Goal: Task Accomplishment & Management: Manage account settings

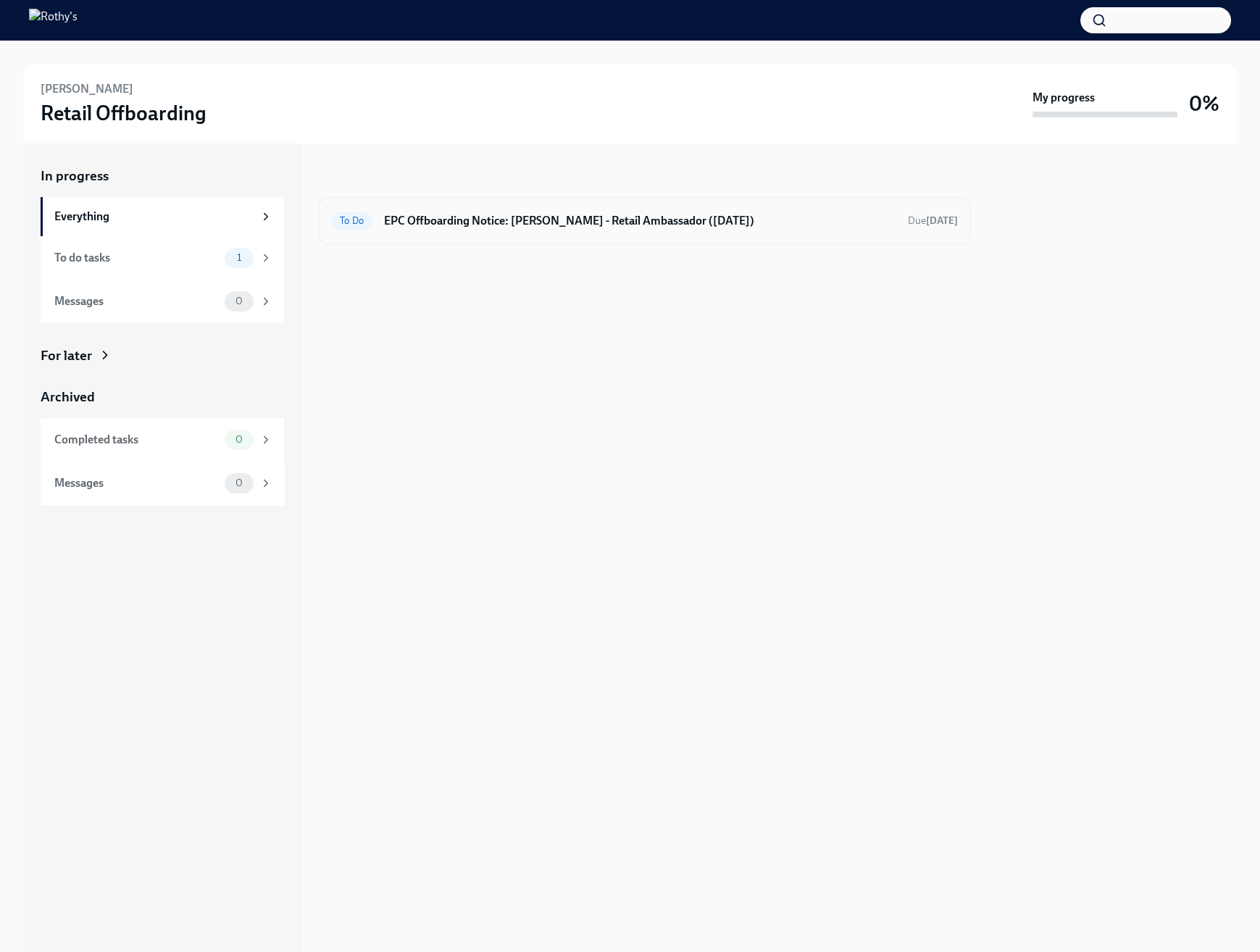
click at [571, 226] on h6 "EPC Offboarding Notice: [PERSON_NAME] - Retail Ambassador ([DATE])" at bounding box center [640, 221] width 512 height 16
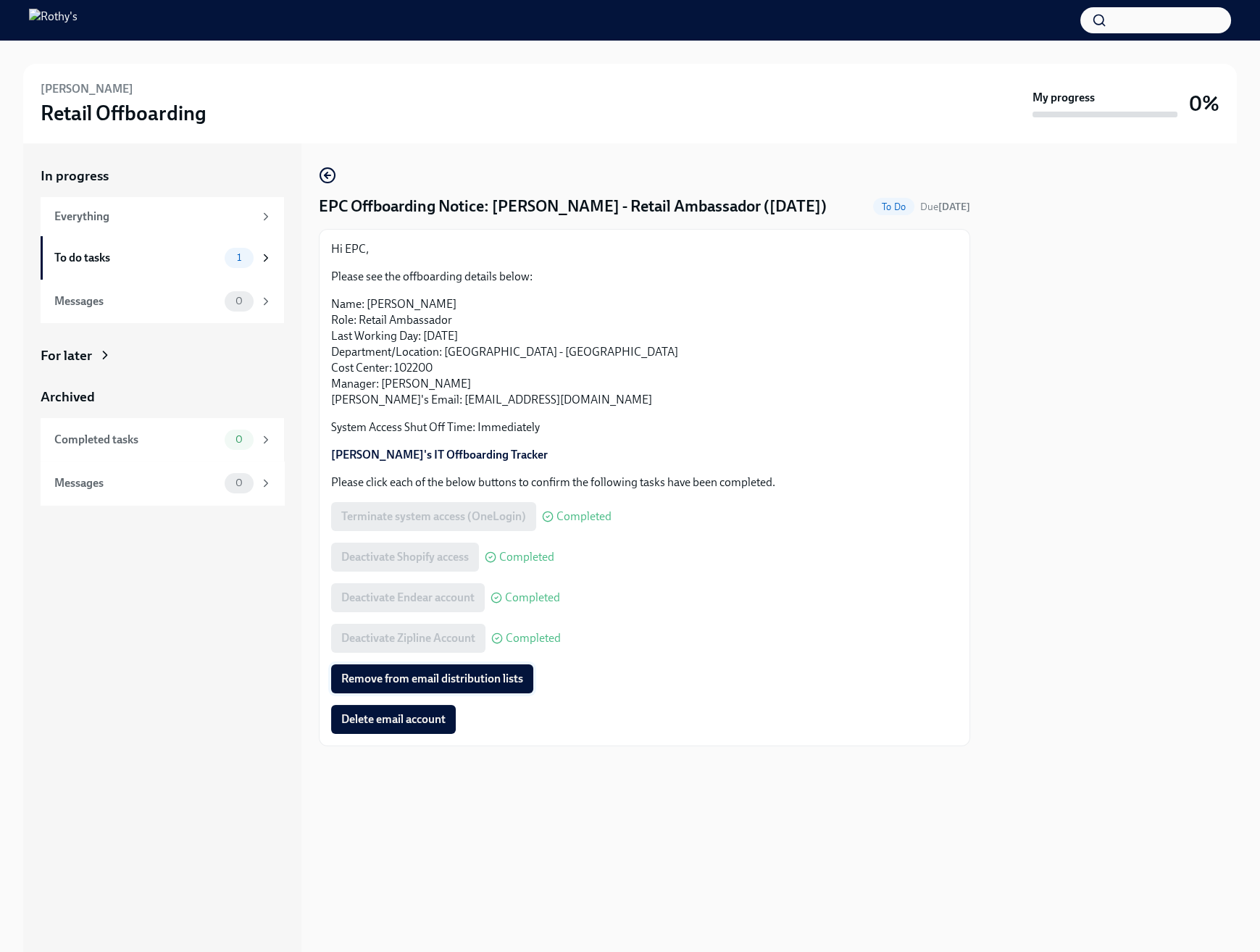
click at [446, 679] on span "Remove from email distribution lists" at bounding box center [431, 678] width 181 height 15
click at [418, 718] on span "Delete email account" at bounding box center [393, 719] width 104 height 15
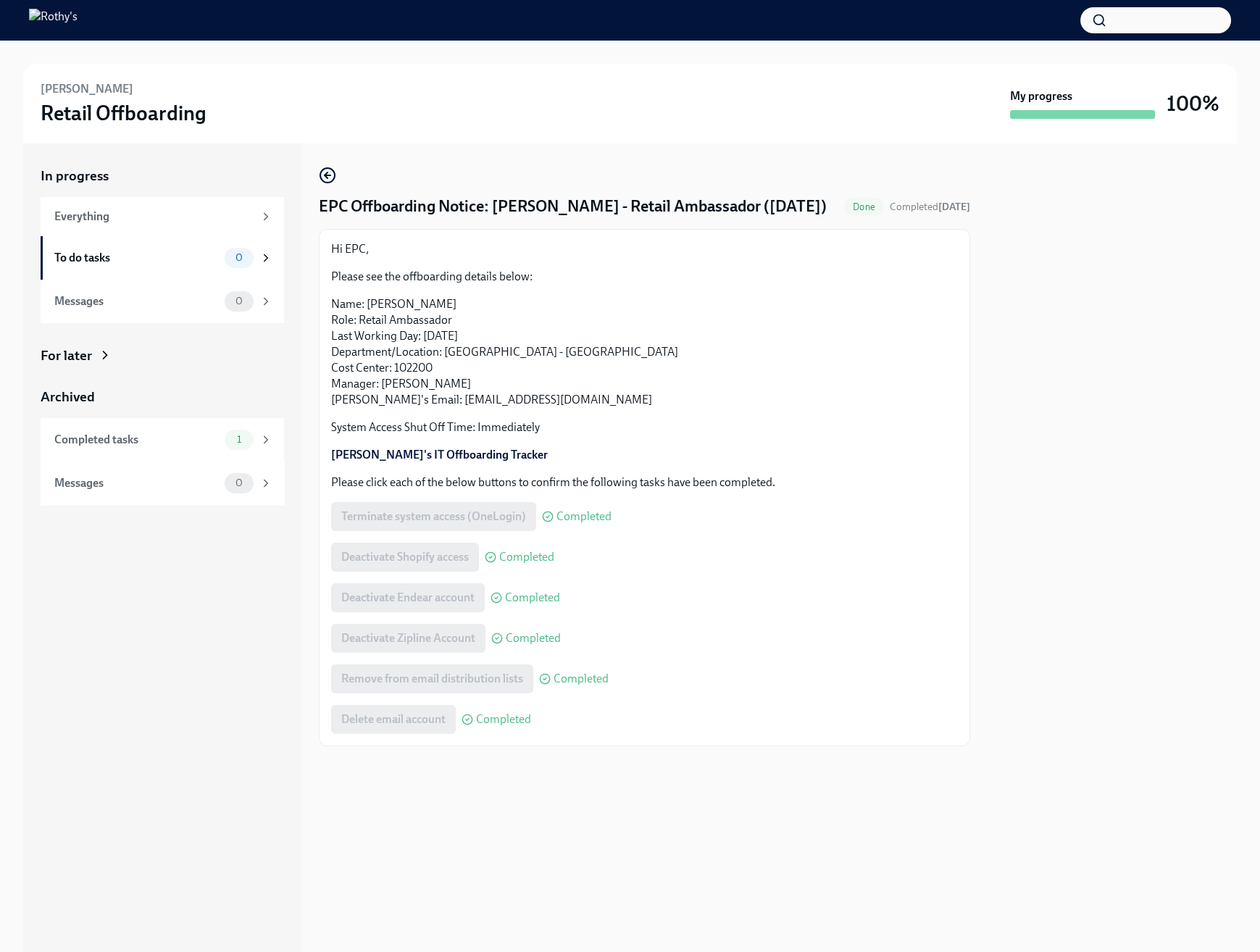
click at [642, 116] on div "[PERSON_NAME] Retail Offboarding" at bounding box center [522, 103] width 964 height 45
click at [77, 24] on img at bounding box center [53, 20] width 48 height 23
click at [76, 222] on div "Everything" at bounding box center [154, 216] width 199 height 16
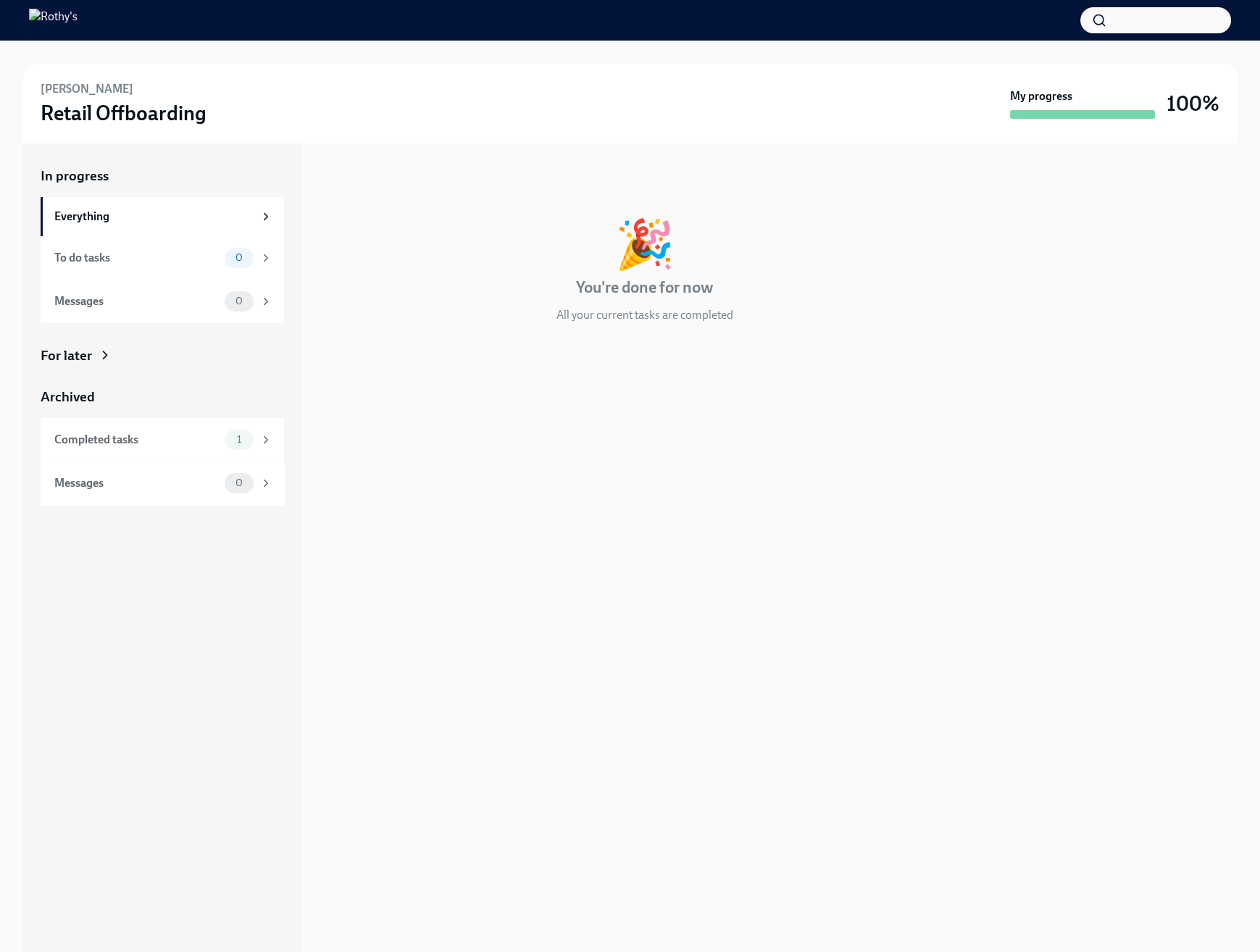
click at [280, 136] on div "[PERSON_NAME] Retail Offboarding My progress 100%" at bounding box center [629, 103] width 1214 height 79
click at [77, 20] on img at bounding box center [53, 20] width 48 height 23
click at [467, 185] on div "In progress" at bounding box center [645, 176] width 651 height 19
click at [444, 225] on div "🎉 You're done for now All your current tasks are completed" at bounding box center [645, 272] width 651 height 103
